Goal: Navigation & Orientation: Understand site structure

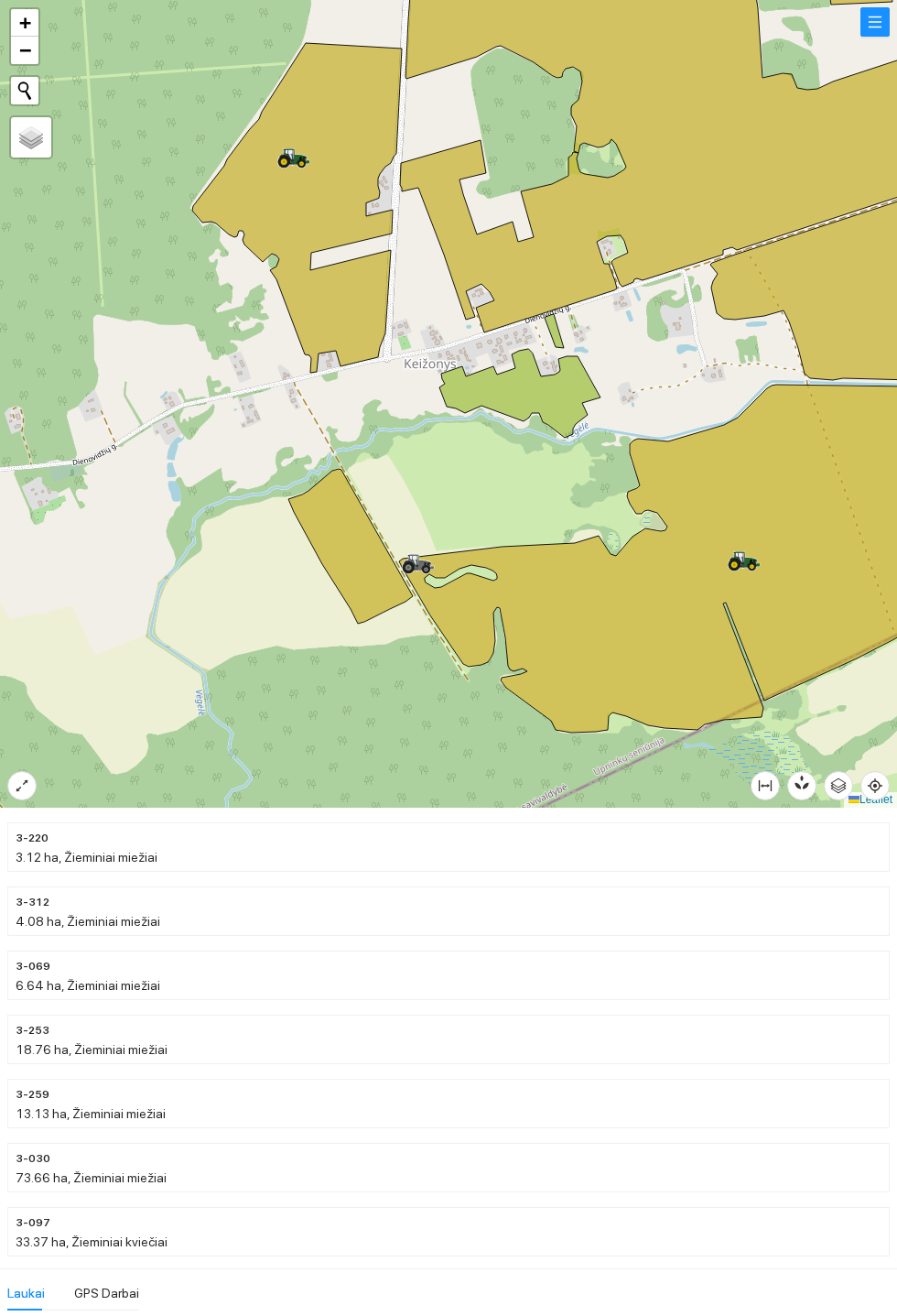
click at [339, 208] on icon at bounding box center [297, 207] width 210 height 329
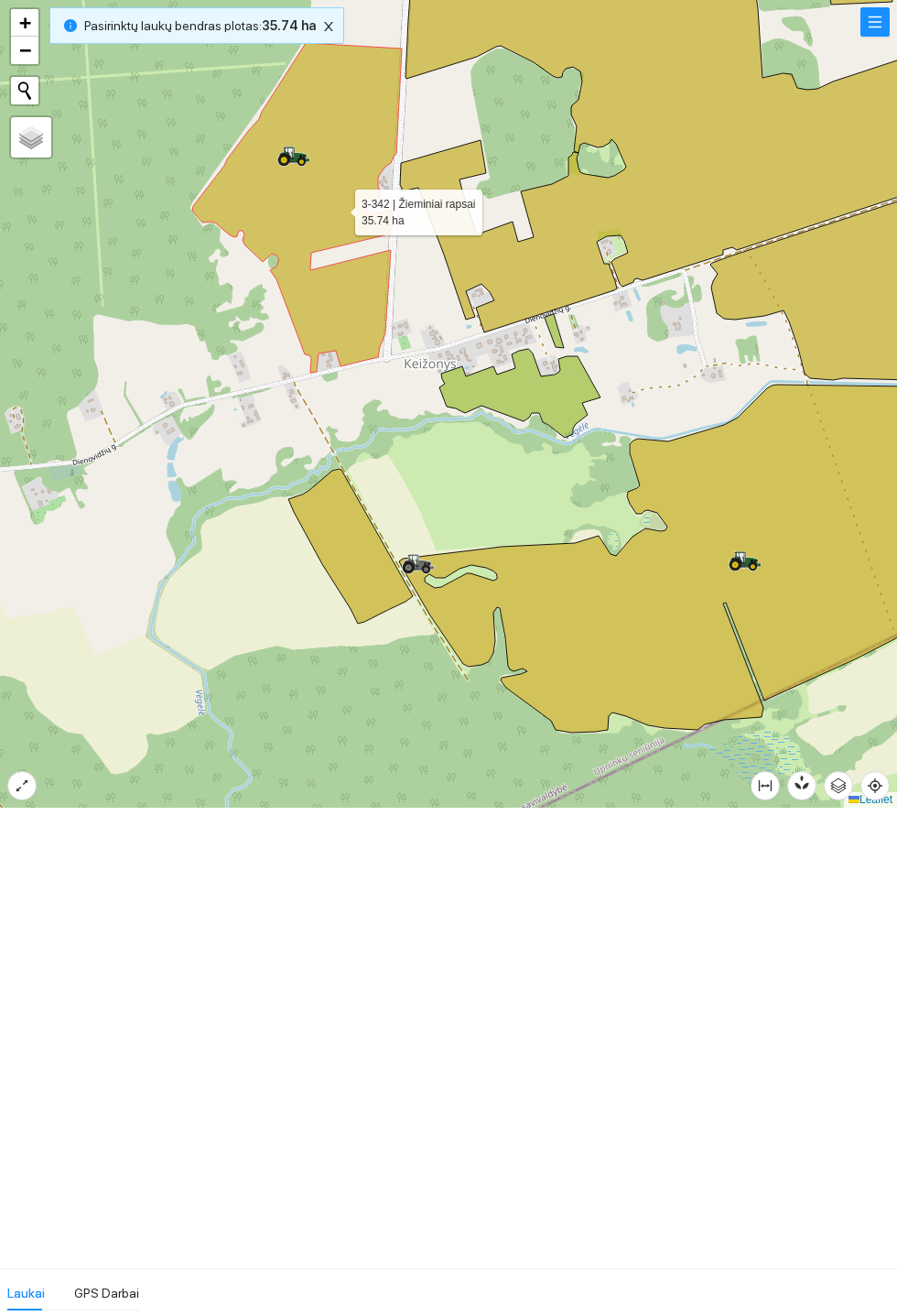
scroll to position [10673, 0]
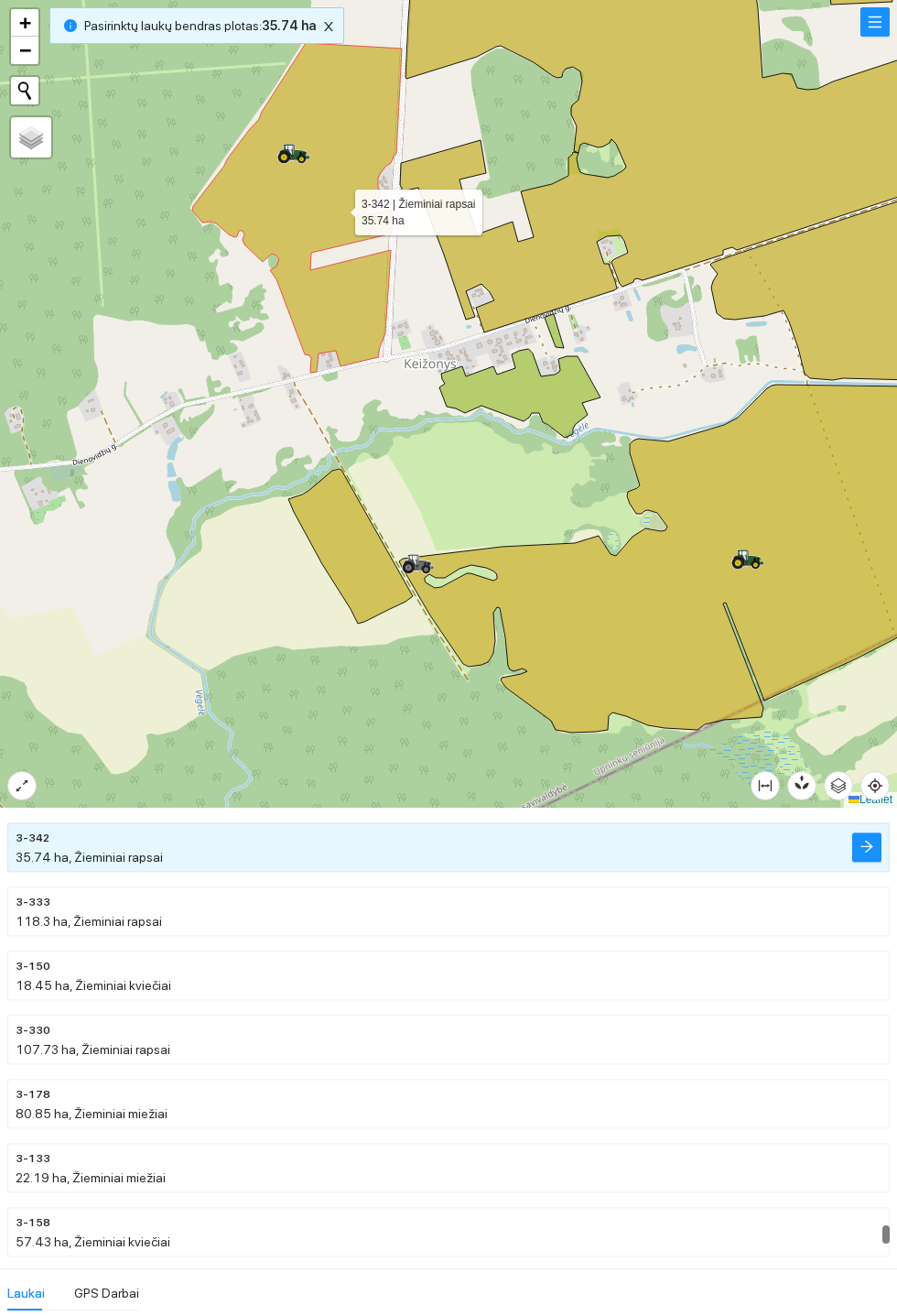
click at [375, 111] on icon at bounding box center [297, 207] width 210 height 329
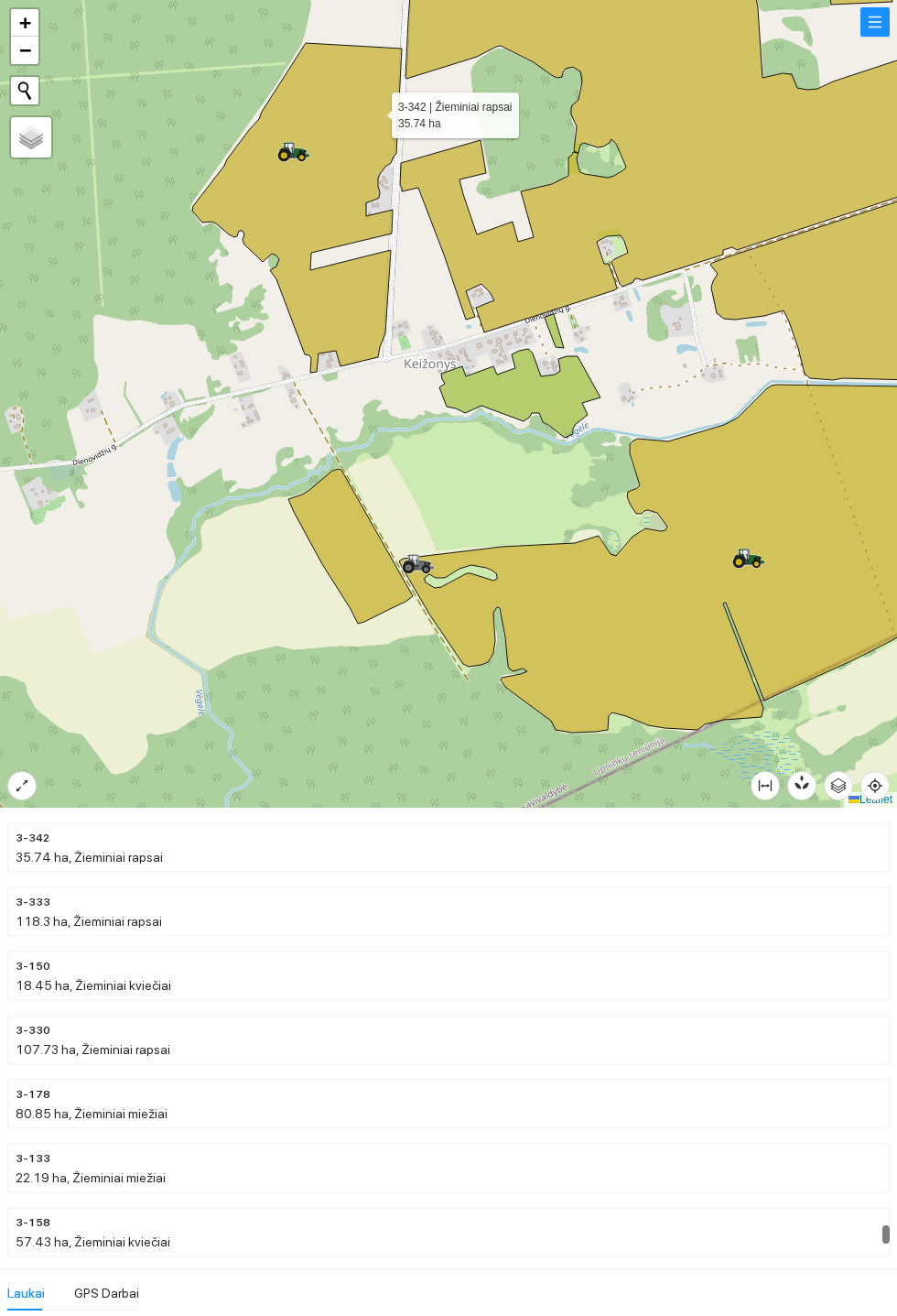
click at [334, 138] on icon at bounding box center [297, 207] width 210 height 329
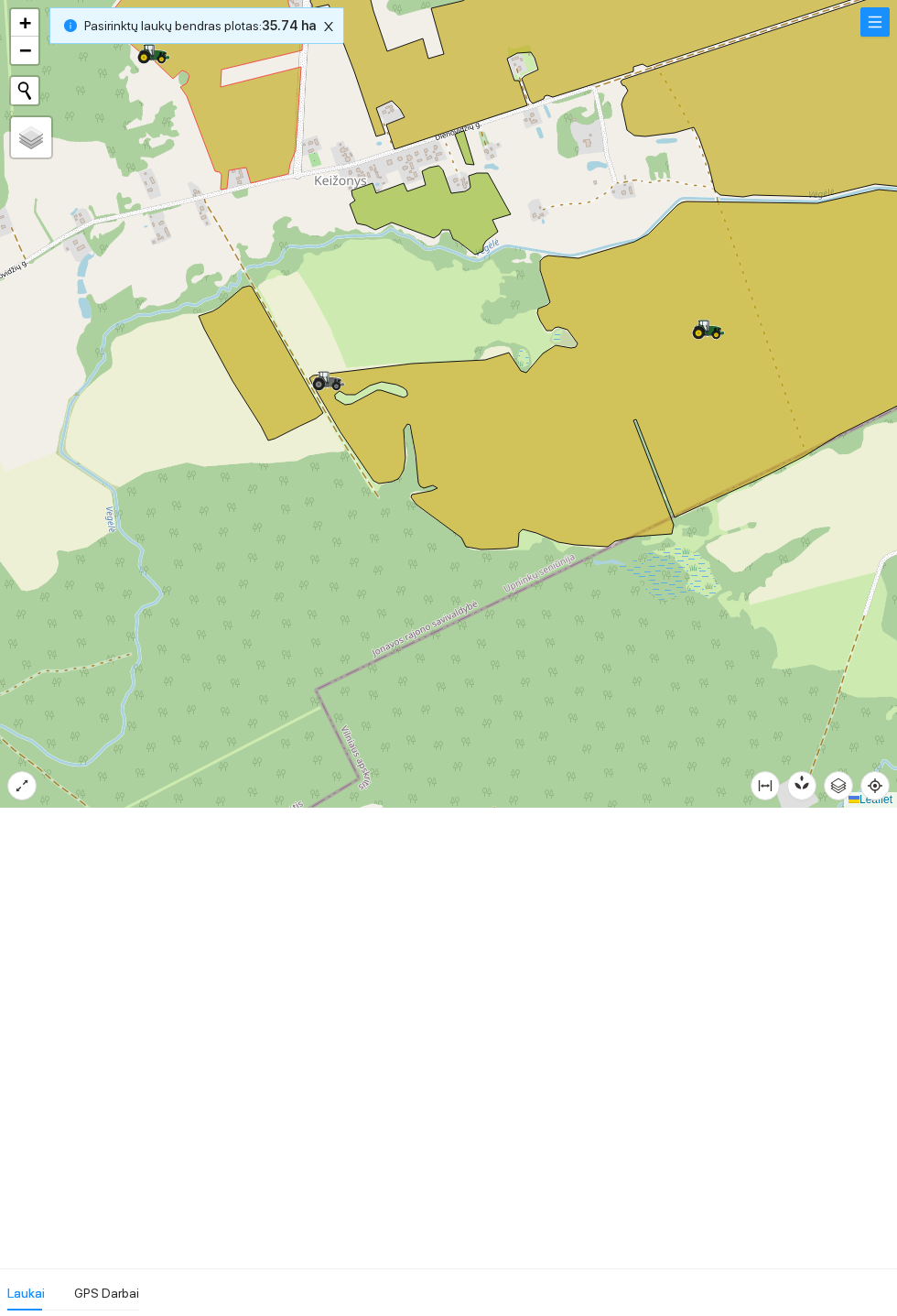
scroll to position [10673, 0]
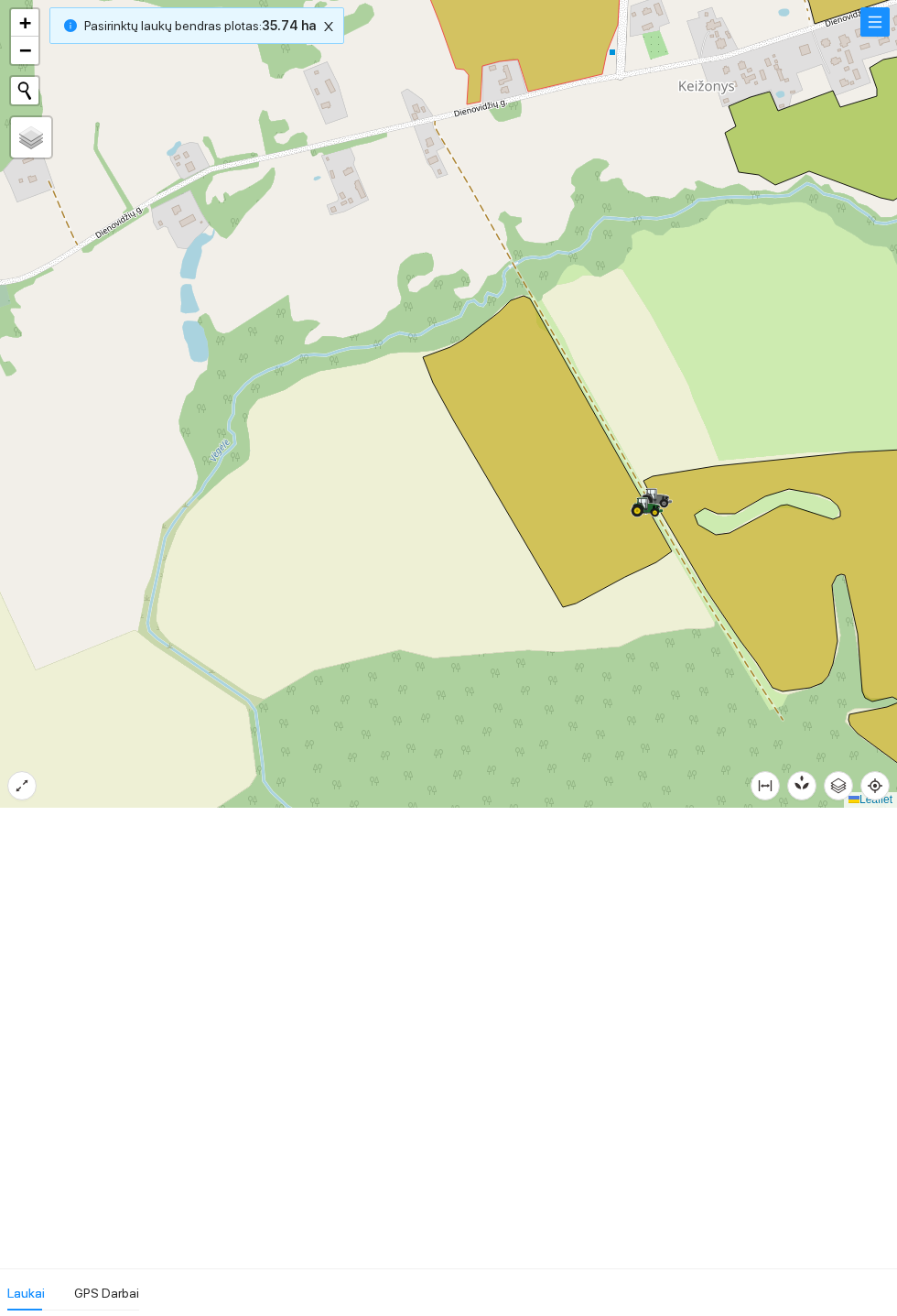
scroll to position [10673, 0]
